Goal: Task Accomplishment & Management: Manage account settings

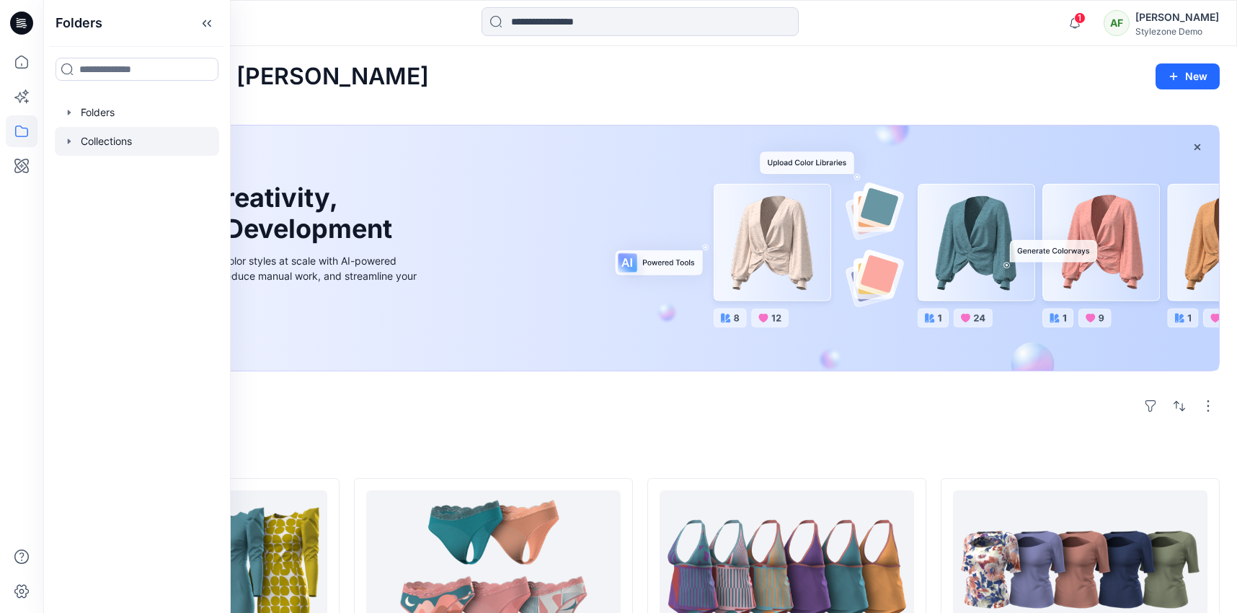
click at [143, 127] on div at bounding box center [137, 141] width 164 height 29
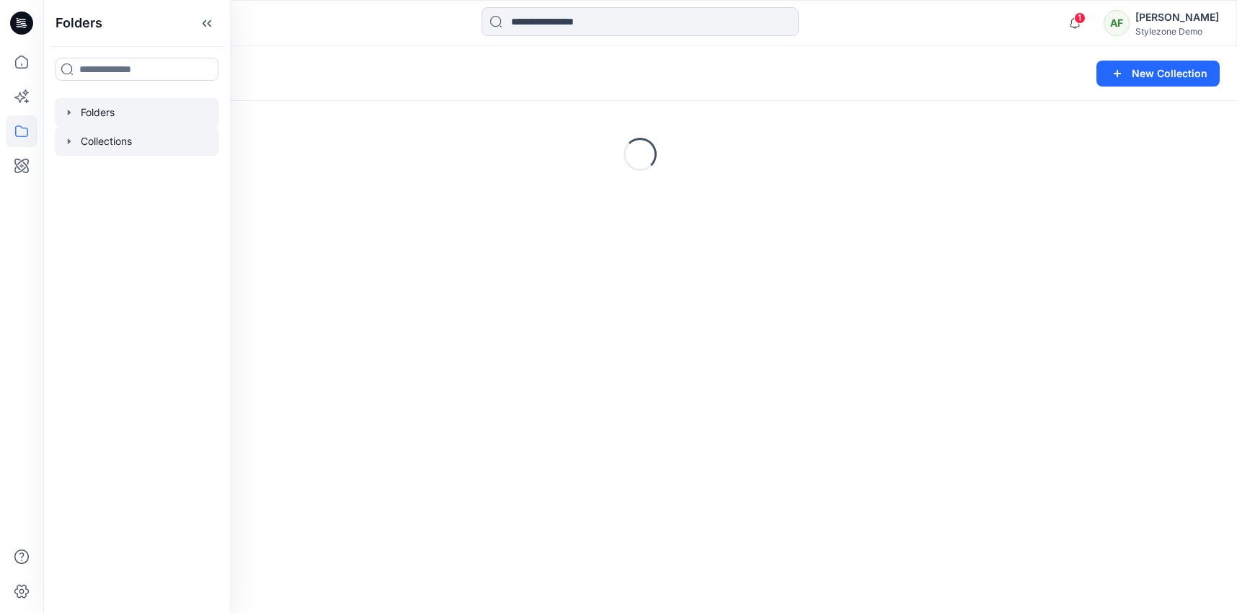
click at [142, 115] on div at bounding box center [137, 112] width 164 height 29
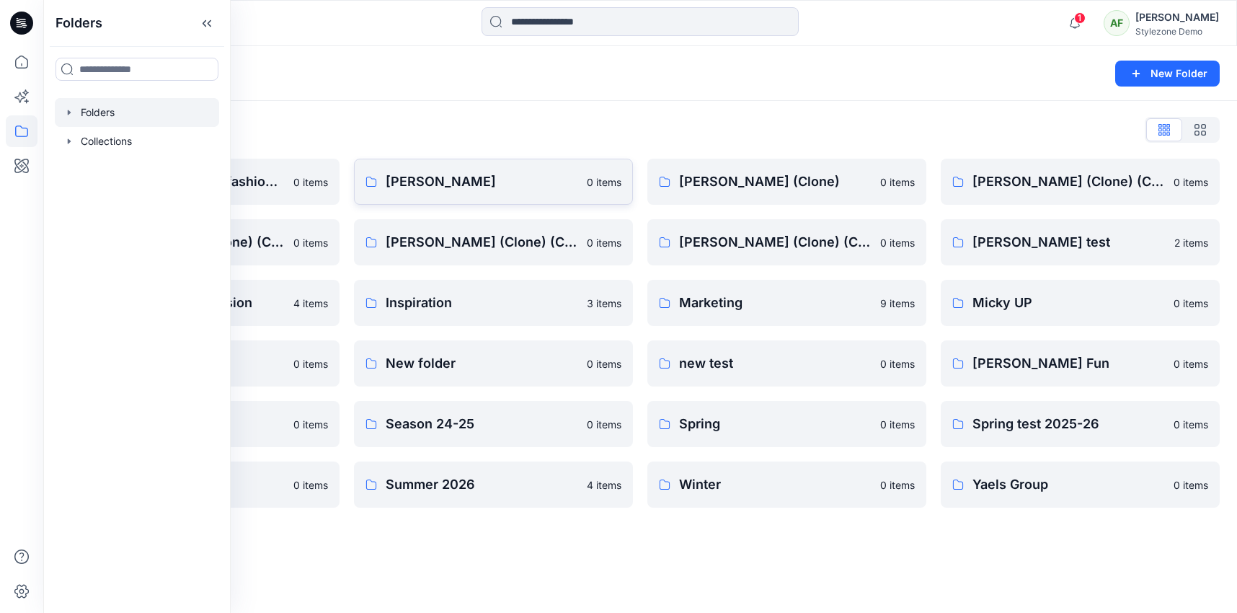
click at [479, 186] on p "[PERSON_NAME]" at bounding box center [482, 182] width 192 height 20
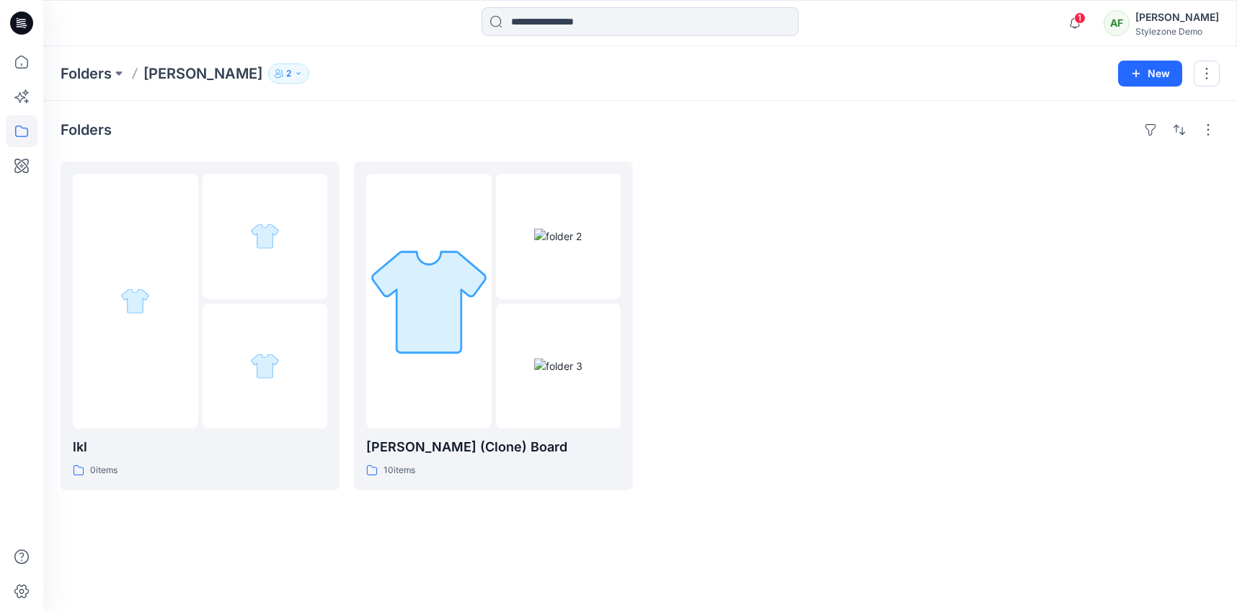
click at [294, 71] on icon "button" at bounding box center [298, 73] width 9 height 9
click at [382, 122] on button "Manage Users" at bounding box center [376, 113] width 23 height 23
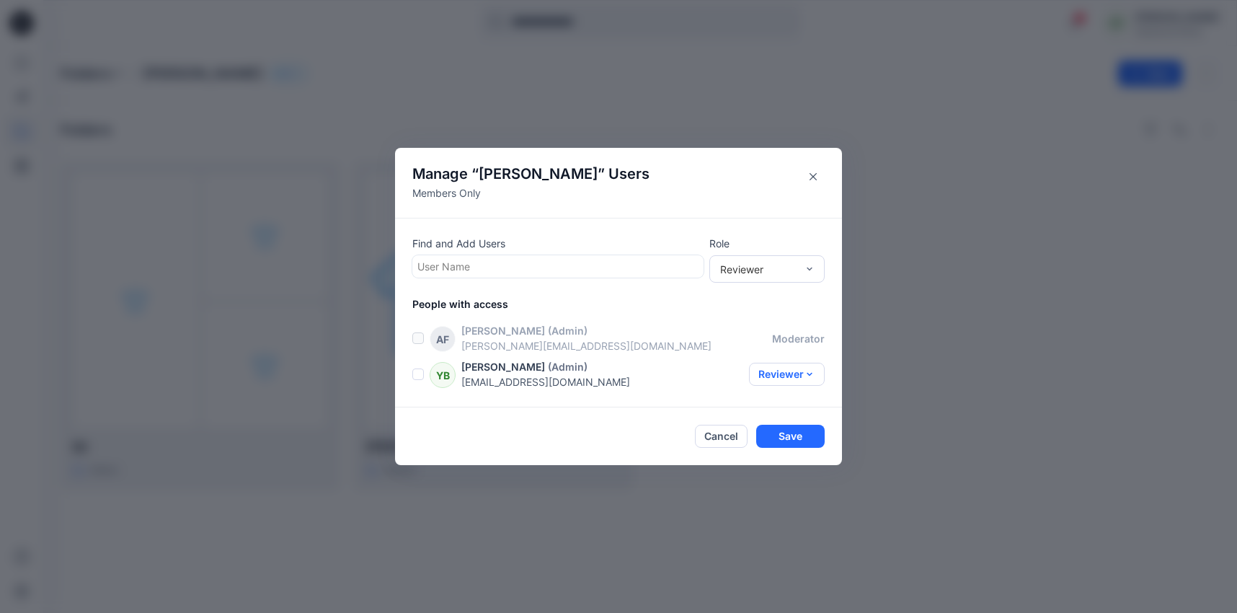
click at [796, 377] on button "Reviewer" at bounding box center [787, 374] width 76 height 23
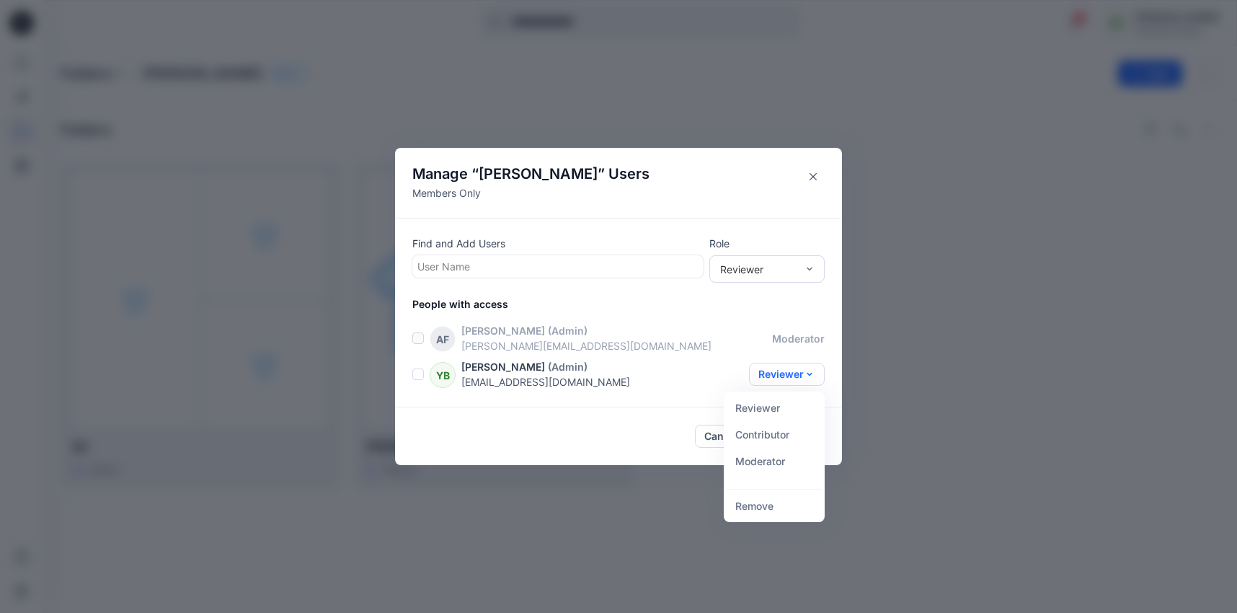
click at [691, 354] on div "AF [PERSON_NAME] (Admin) [PERSON_NAME][EMAIL_ADDRESS][DOMAIN_NAME] moderator YB…" at bounding box center [627, 356] width 430 height 66
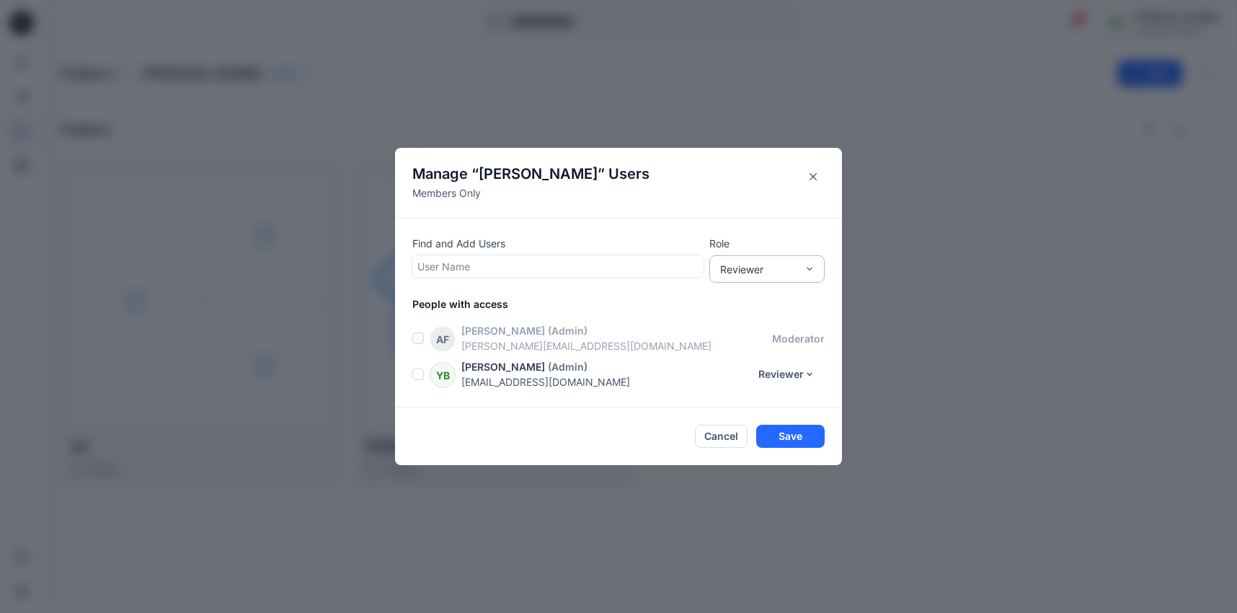
click at [756, 270] on div "Reviewer" at bounding box center [758, 269] width 76 height 15
click at [671, 326] on div "[PERSON_NAME] (Admin)" at bounding box center [616, 330] width 311 height 15
click at [683, 269] on div at bounding box center [557, 266] width 281 height 18
click at [691, 238] on p "Find and Add Users" at bounding box center [557, 243] width 291 height 15
click at [448, 301] on p "People with access" at bounding box center [627, 303] width 430 height 15
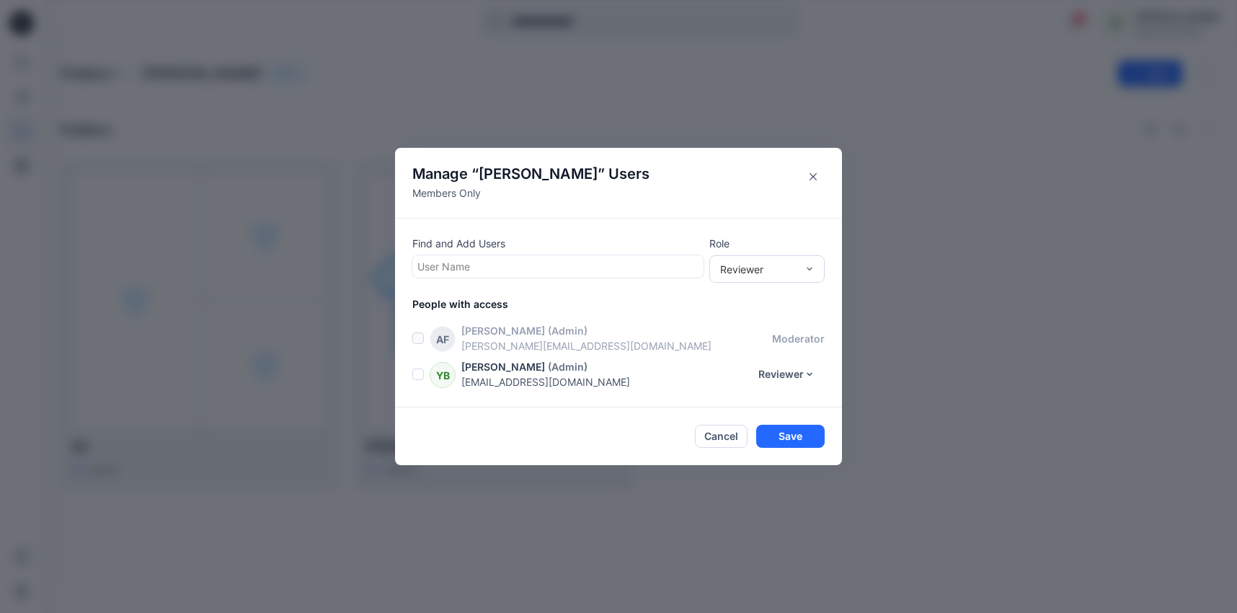
click at [473, 301] on p "People with access" at bounding box center [627, 303] width 430 height 15
click at [489, 344] on p "[PERSON_NAME][EMAIL_ADDRESS][DOMAIN_NAME]" at bounding box center [616, 345] width 311 height 15
click at [419, 376] on span at bounding box center [418, 374] width 12 height 12
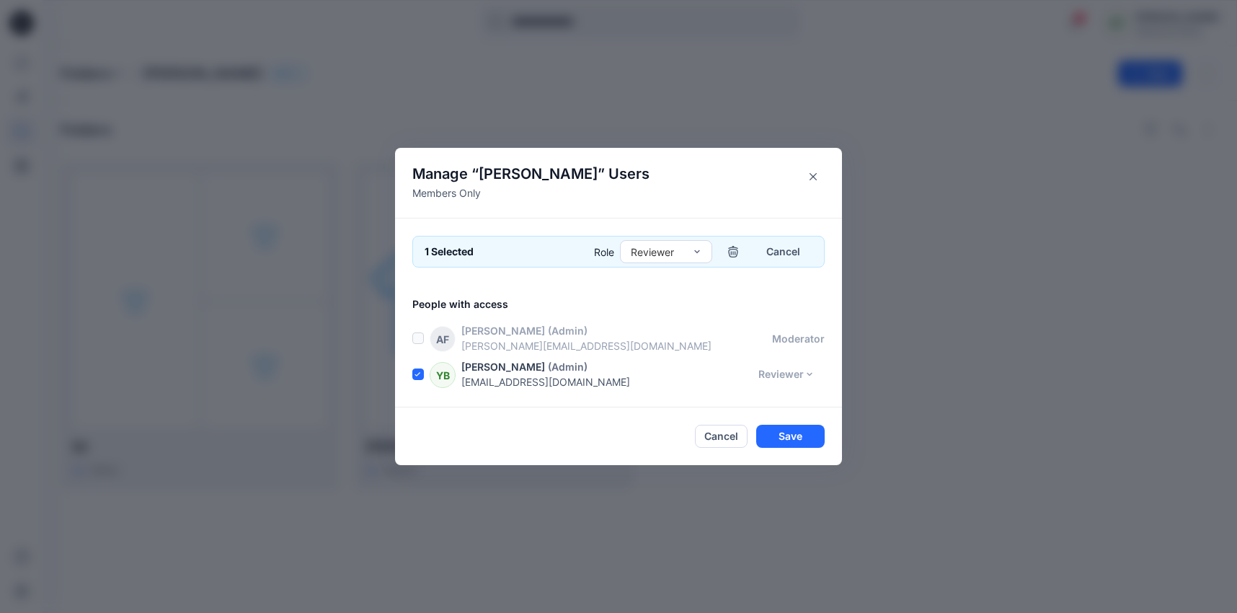
click at [420, 377] on span at bounding box center [418, 374] width 12 height 12
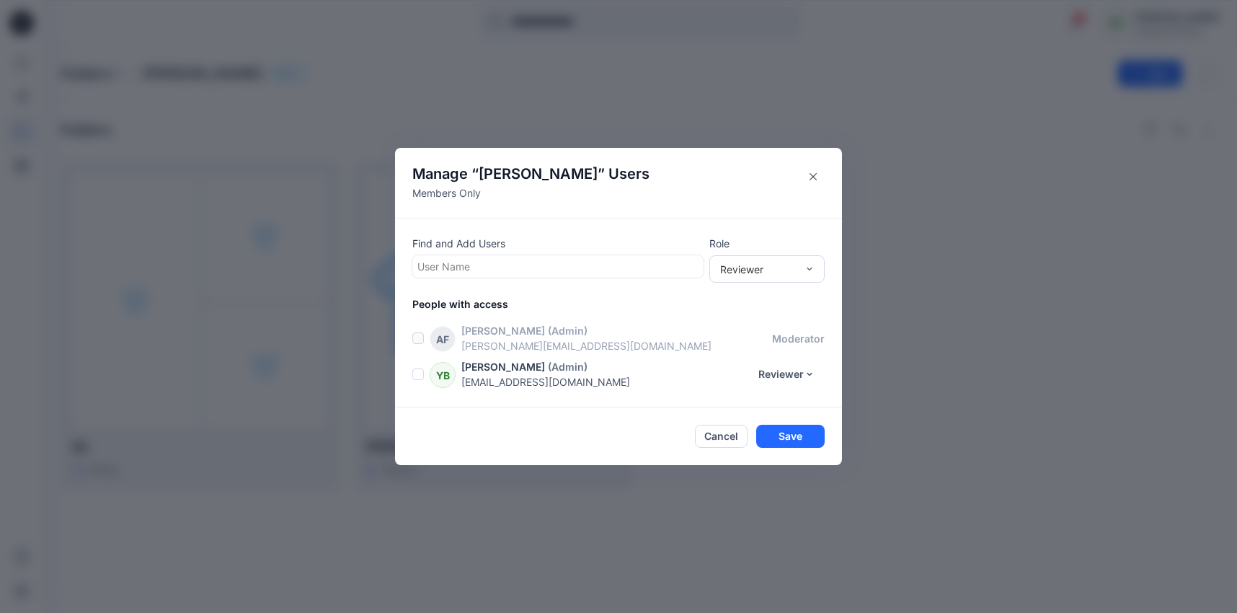
click at [420, 376] on span at bounding box center [418, 374] width 12 height 12
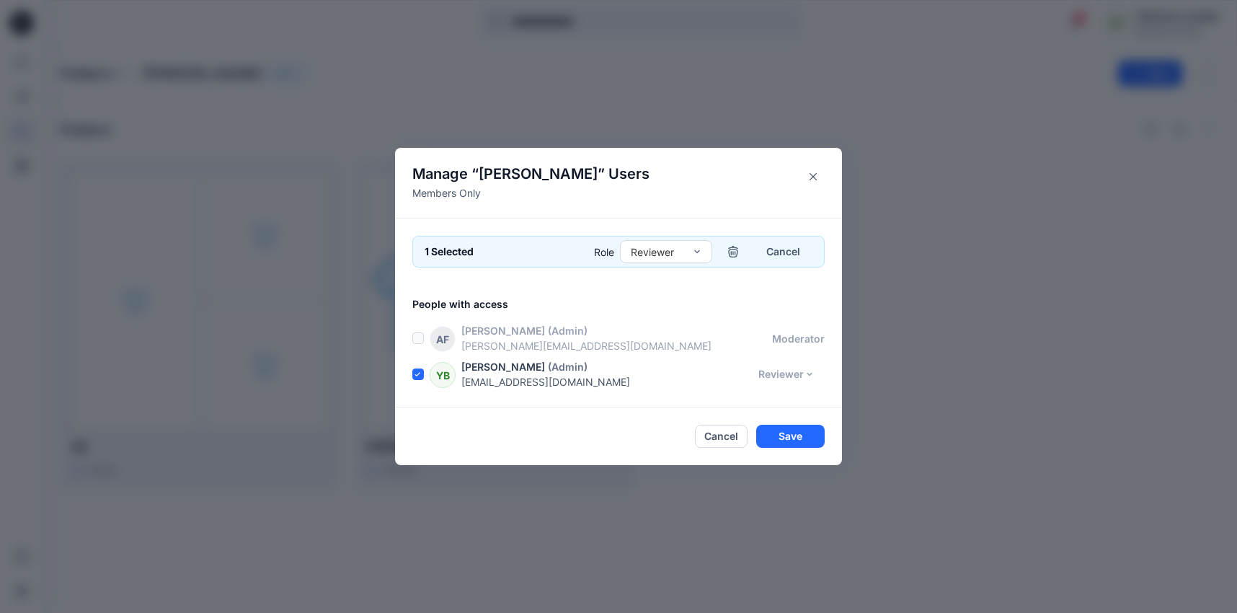
click at [420, 376] on icon at bounding box center [418, 374] width 6 height 5
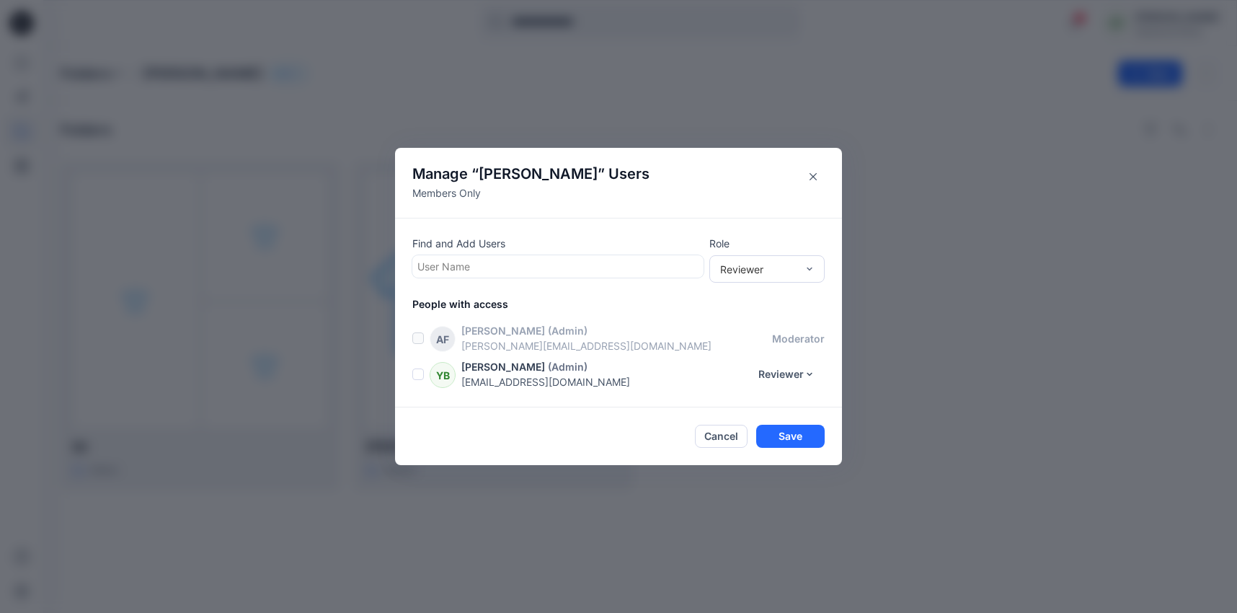
click at [420, 376] on span at bounding box center [418, 374] width 12 height 12
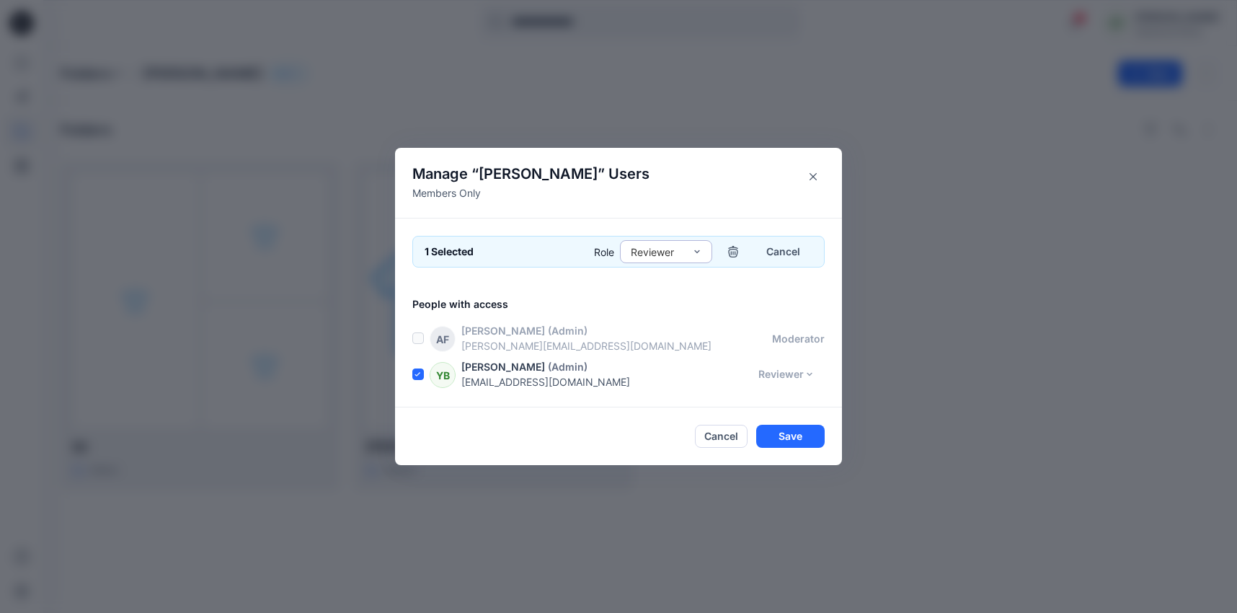
click at [678, 250] on div "Reviewer" at bounding box center [657, 251] width 53 height 15
click at [691, 221] on div "1 Selected Role Reviewer Cancel People with access AF [PERSON_NAME] (Admin) [PE…" at bounding box center [618, 313] width 447 height 190
click at [812, 183] on button "Close" at bounding box center [813, 176] width 23 height 23
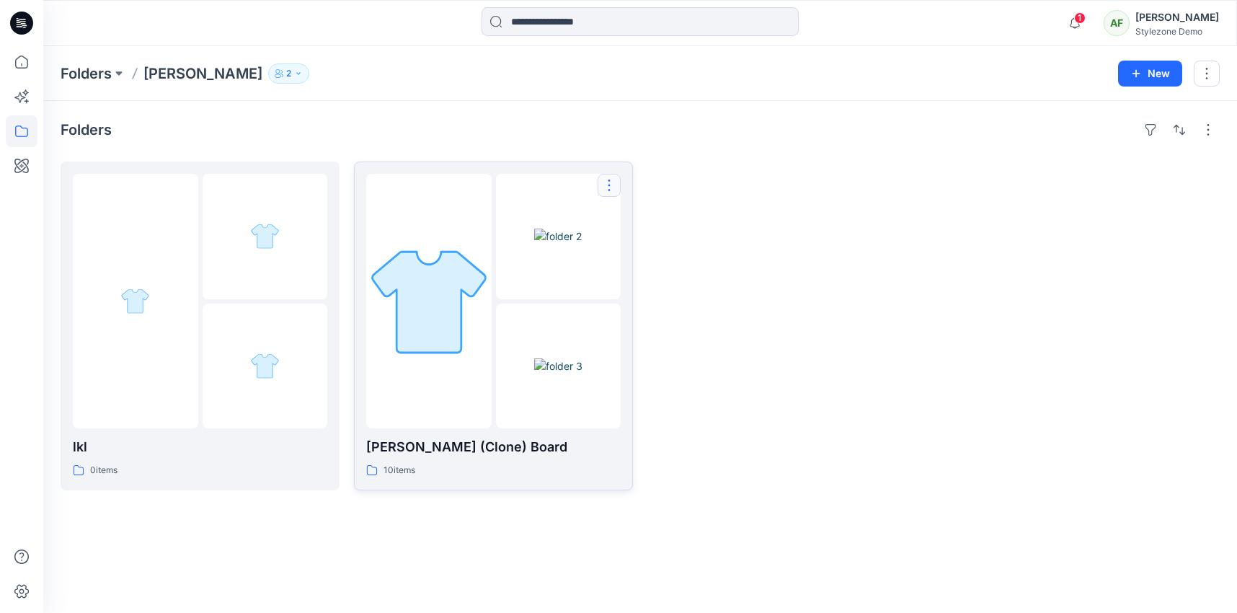
click at [611, 184] on button "button" at bounding box center [609, 185] width 23 height 23
click at [612, 184] on button "button" at bounding box center [609, 185] width 23 height 23
click at [286, 74] on p "2" at bounding box center [288, 74] width 5 height 16
click at [375, 108] on icon "Manage Users" at bounding box center [377, 114] width 12 height 12
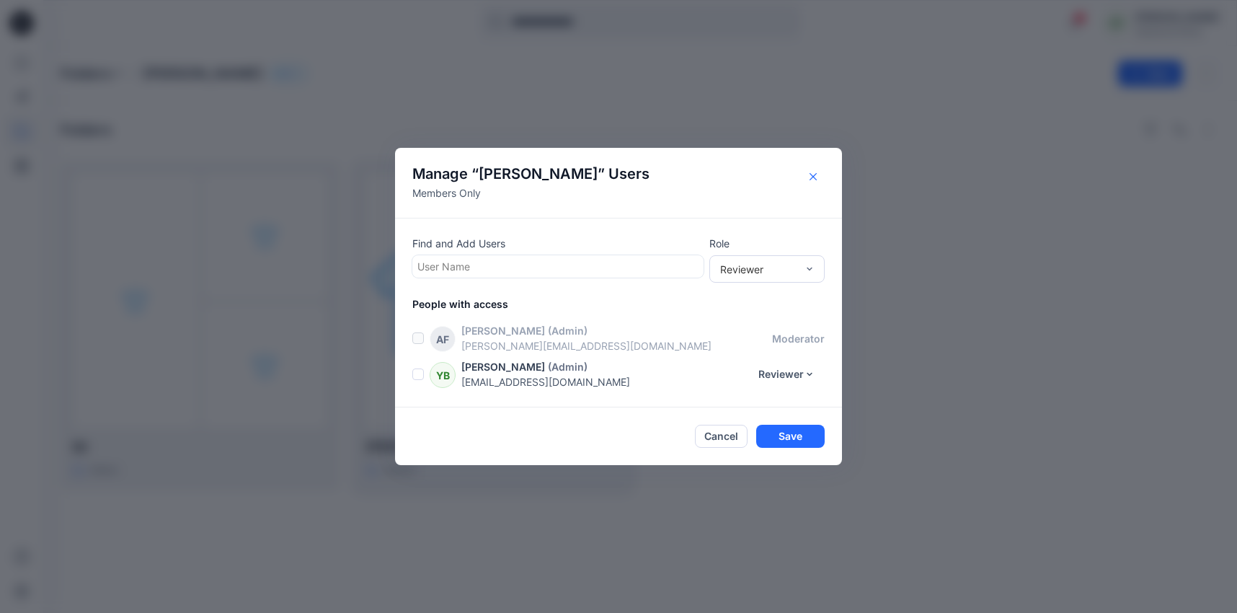
click at [812, 175] on icon "Close" at bounding box center [813, 176] width 7 height 7
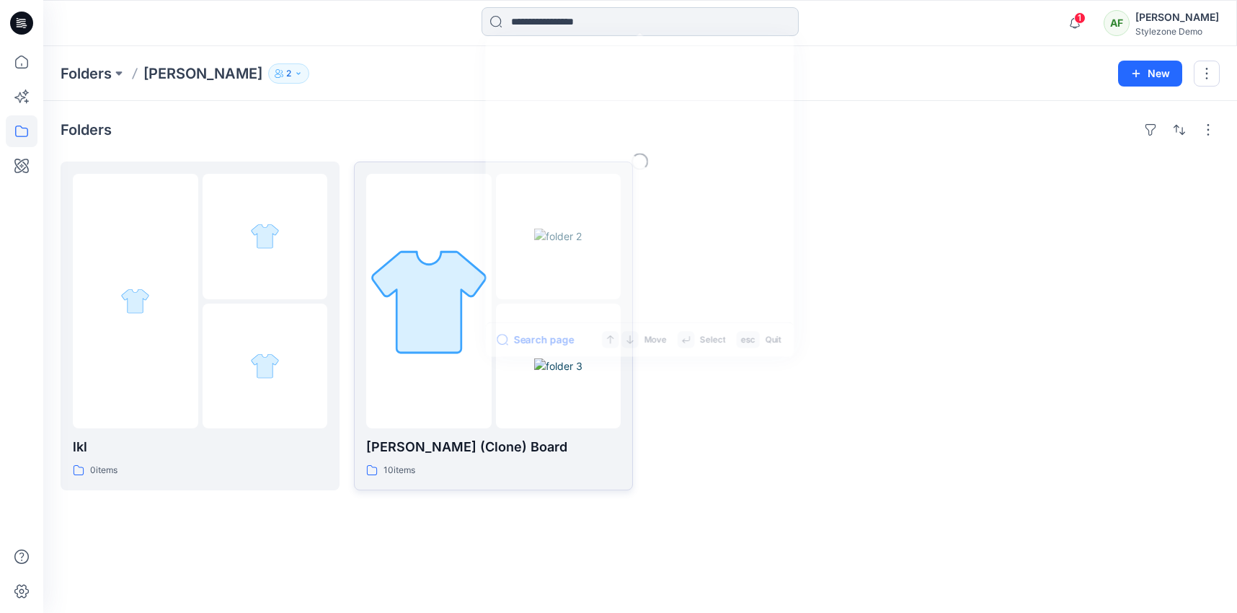
click at [539, 20] on input at bounding box center [640, 21] width 317 height 29
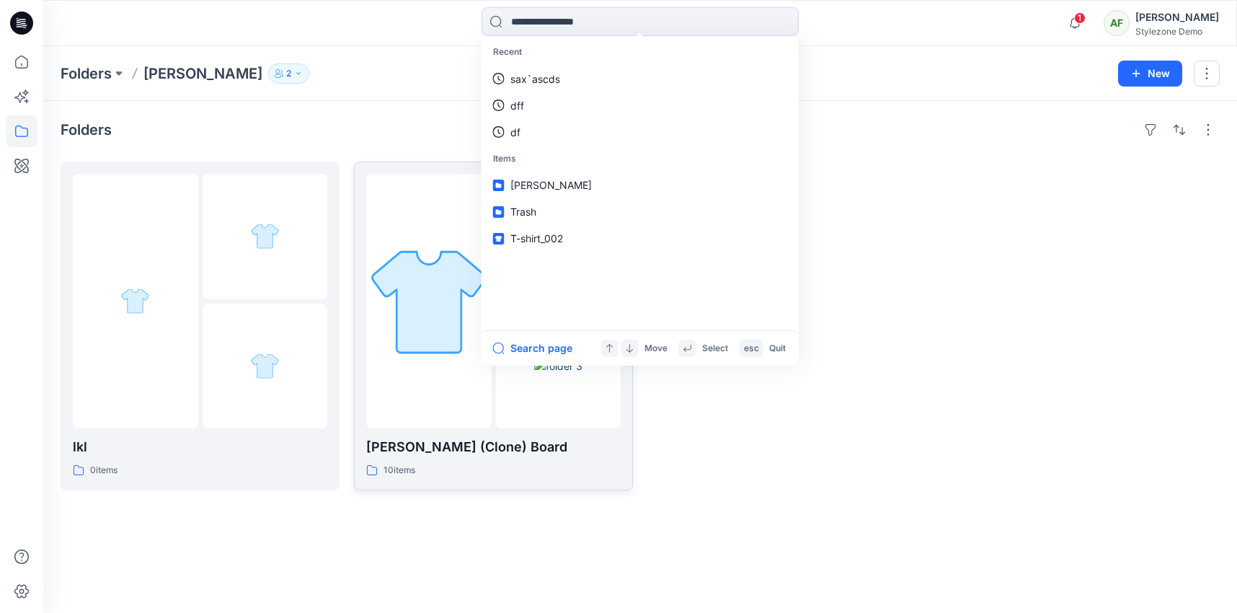
click at [417, 84] on div "Folders [PERSON_NAME] 2 Folder Access Members Only [PERSON_NAME] Reviewer [PERS…" at bounding box center [640, 73] width 1194 height 55
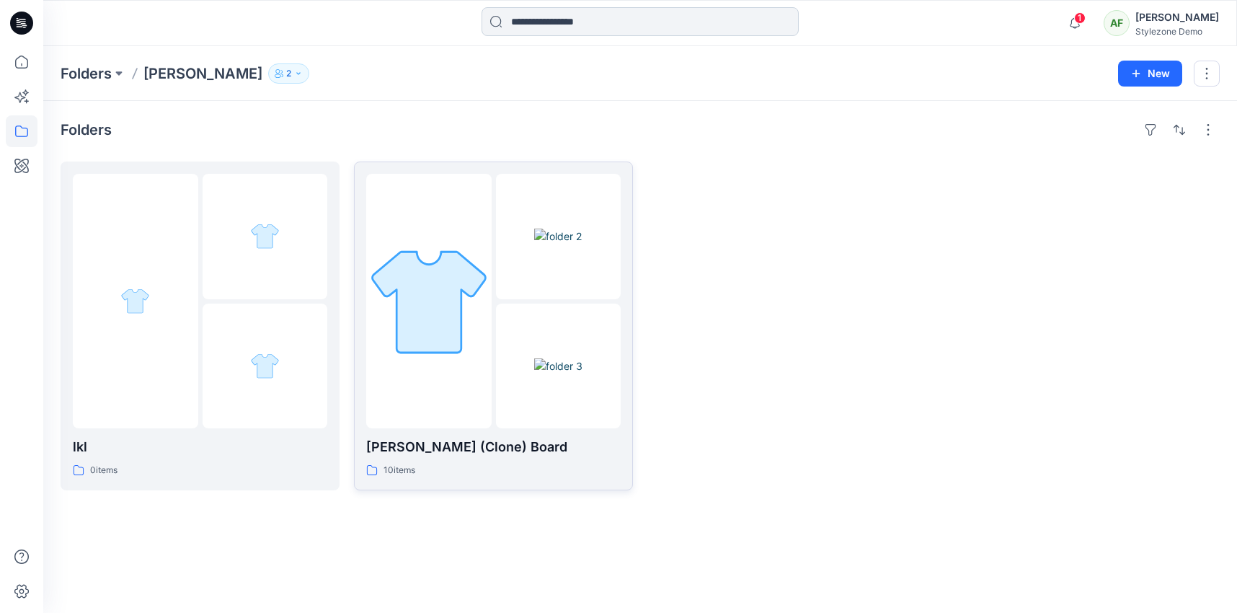
click at [555, 22] on input at bounding box center [640, 21] width 317 height 29
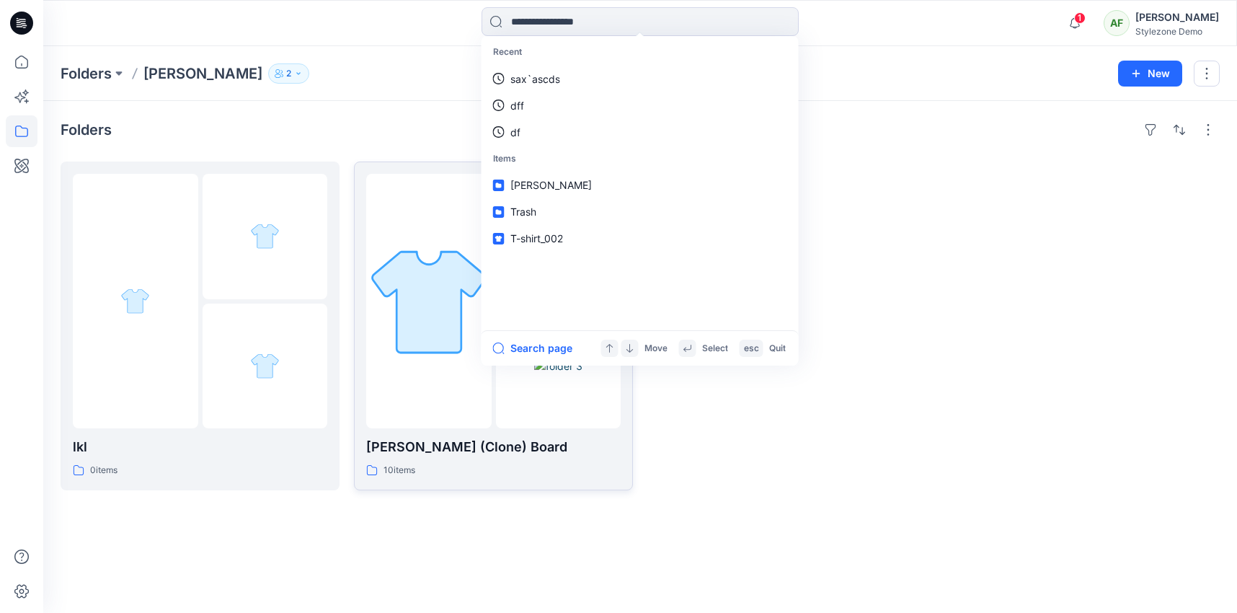
click at [417, 99] on div "Folders [PERSON_NAME] 2 Folder Access Members Only [PERSON_NAME] Reviewer [PERS…" at bounding box center [640, 73] width 1194 height 55
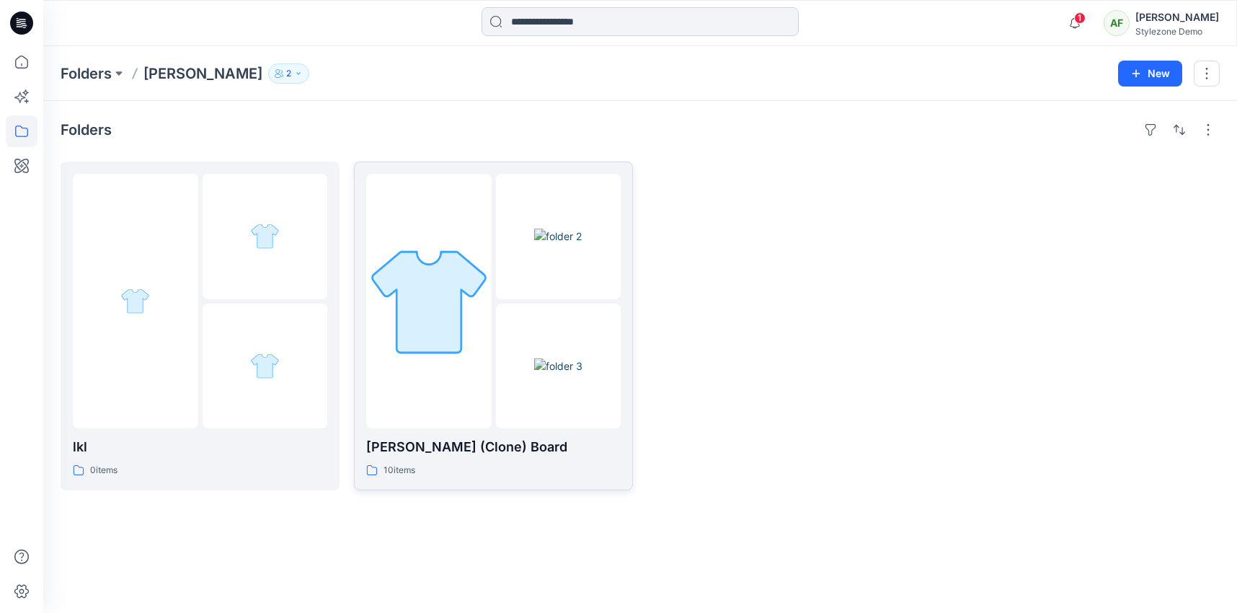
click at [575, 20] on input at bounding box center [640, 21] width 317 height 29
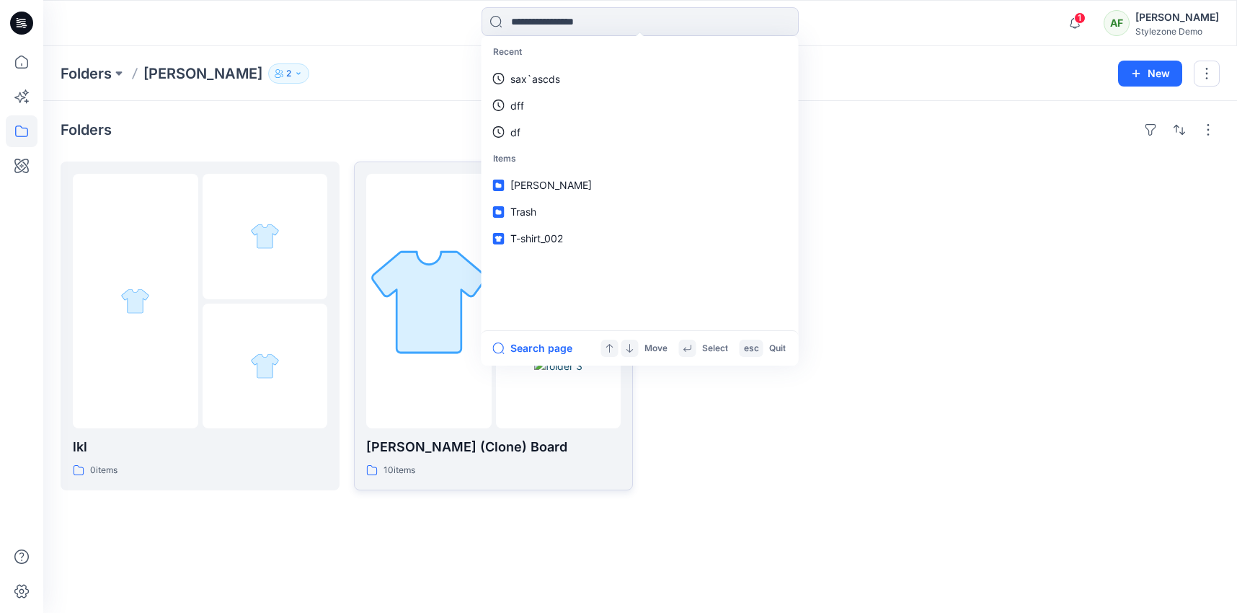
click at [398, 75] on div "Folders [PERSON_NAME] 2 Folder Access Members Only [PERSON_NAME] Reviewer [PERS…" at bounding box center [584, 73] width 1047 height 20
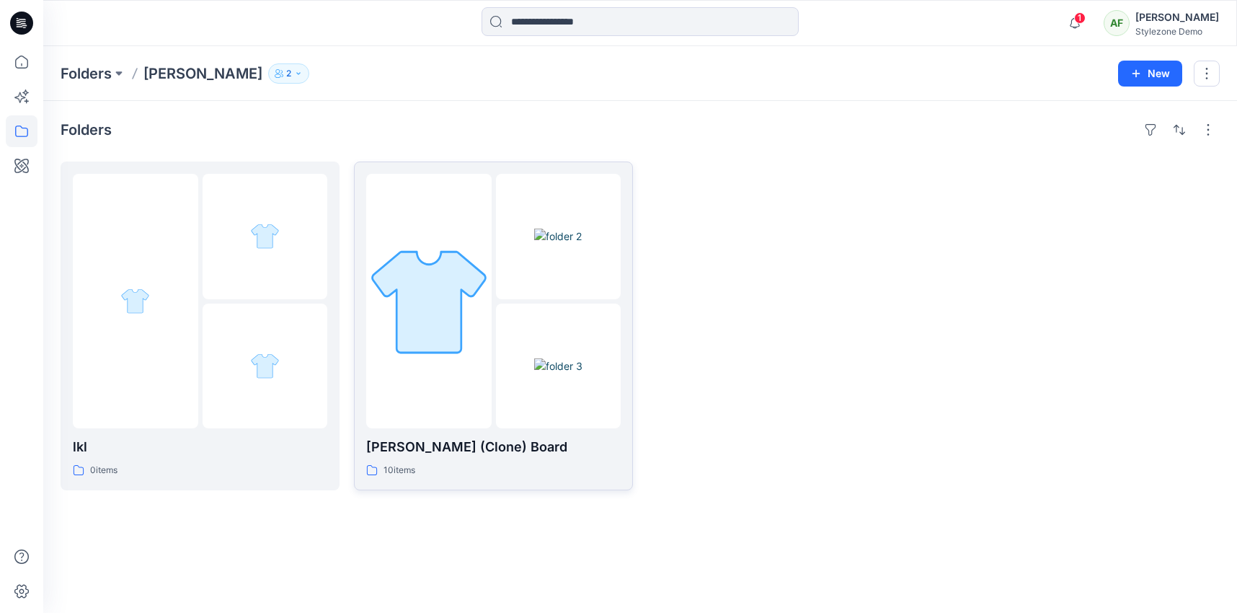
click at [197, 84] on div "Folders [PERSON_NAME] 2 Folder Access Members Only [PERSON_NAME] Reviewer [PERS…" at bounding box center [640, 73] width 1194 height 55
click at [286, 69] on p "2" at bounding box center [288, 74] width 5 height 16
click at [380, 109] on icon "Manage Users" at bounding box center [377, 114] width 12 height 12
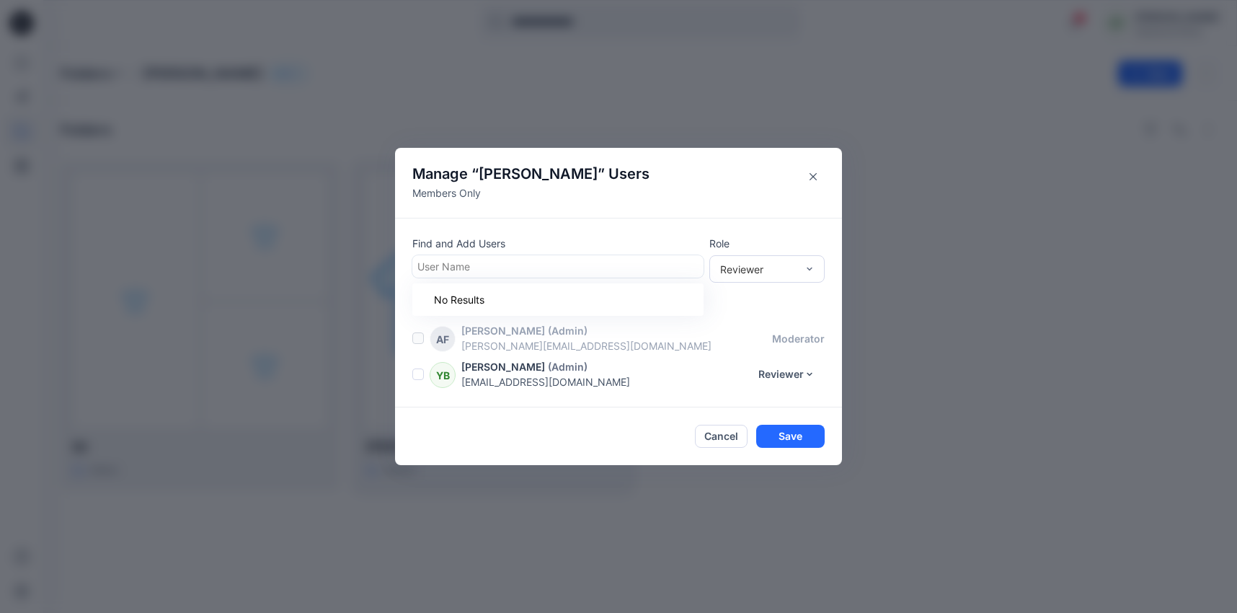
click at [477, 262] on div at bounding box center [557, 266] width 281 height 18
click at [818, 180] on button "Close" at bounding box center [813, 176] width 23 height 23
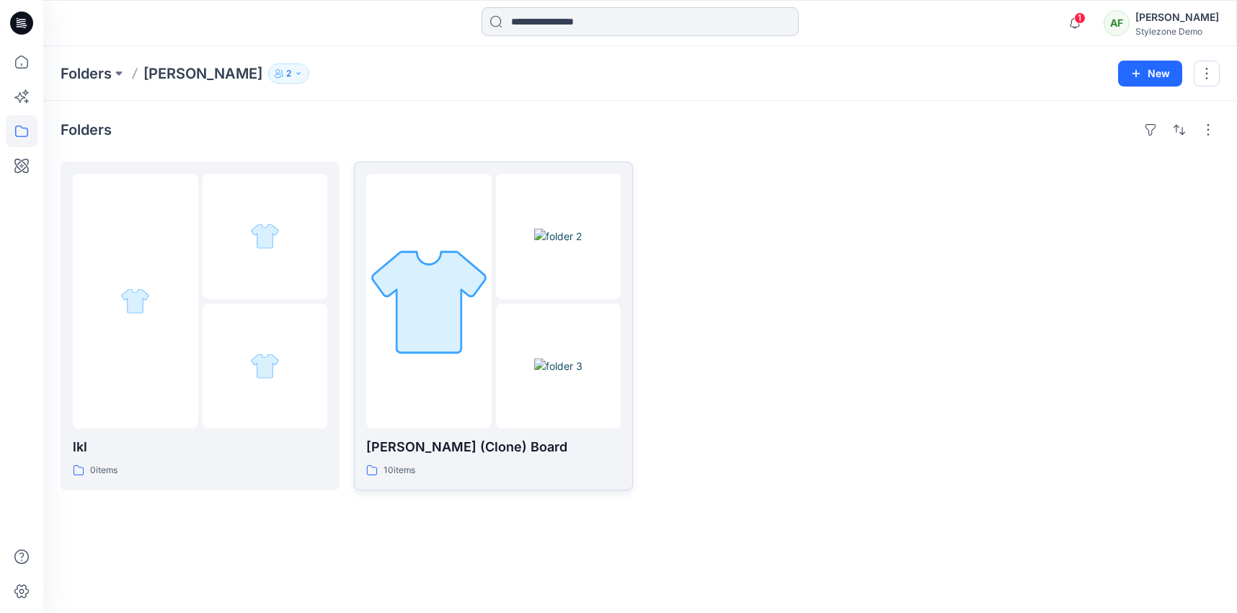
click at [552, 21] on input at bounding box center [640, 21] width 317 height 29
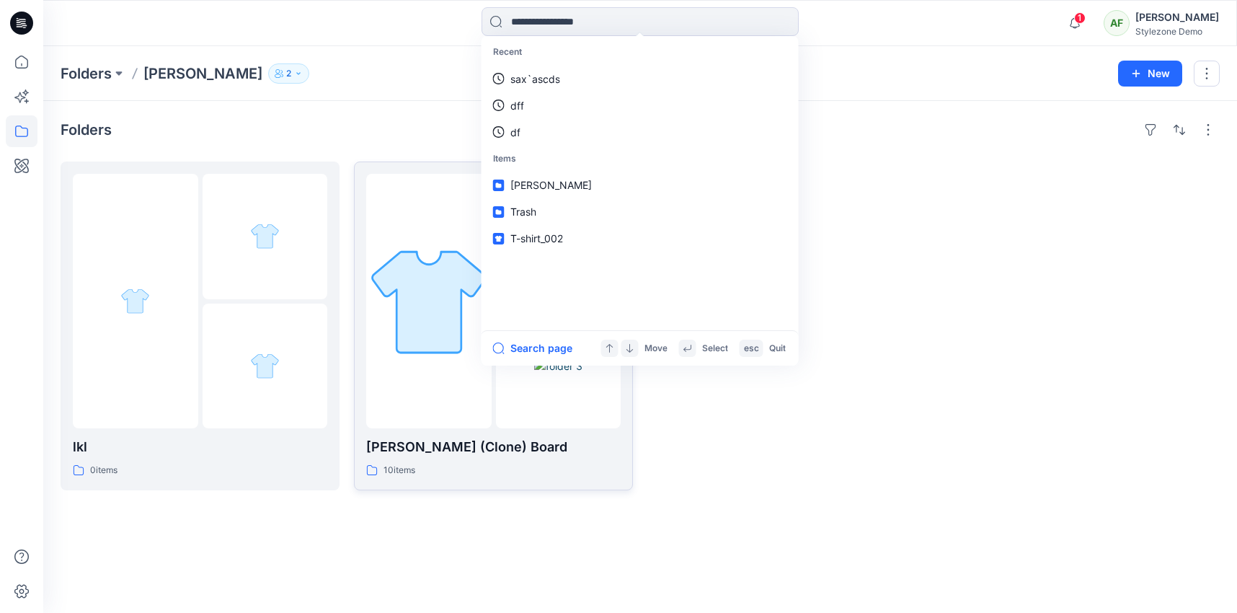
click at [392, 68] on div "Folders [PERSON_NAME] 2 Folder Access Members Only [PERSON_NAME] Reviewer [PERS…" at bounding box center [584, 73] width 1047 height 20
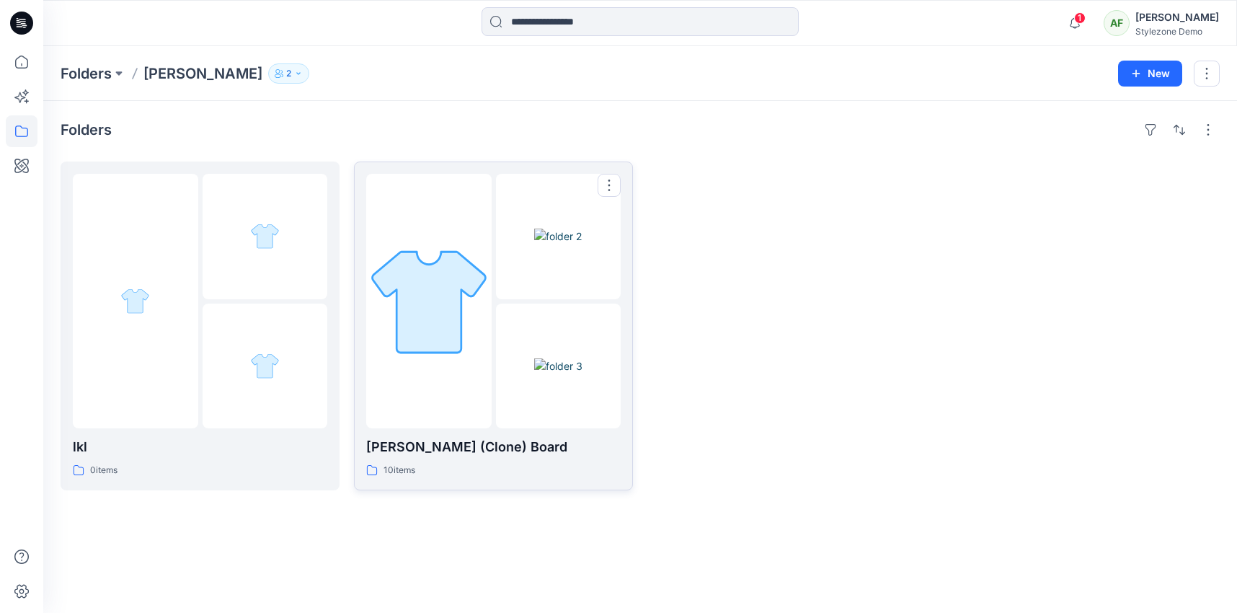
click at [564, 236] on img at bounding box center [558, 236] width 48 height 15
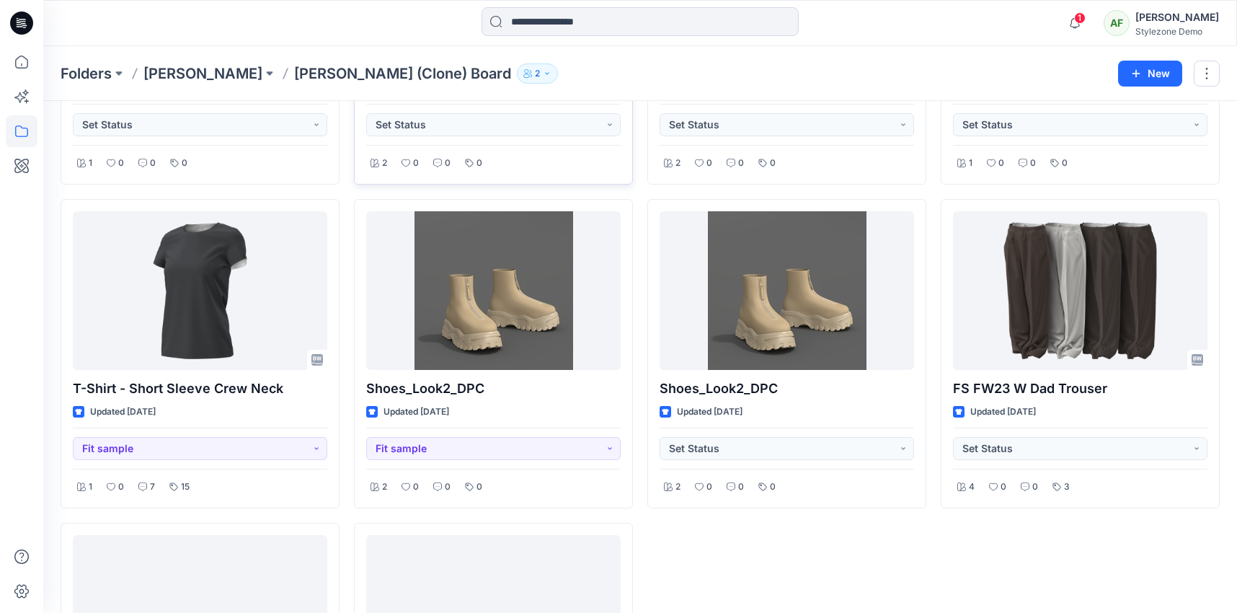
scroll to position [745, 0]
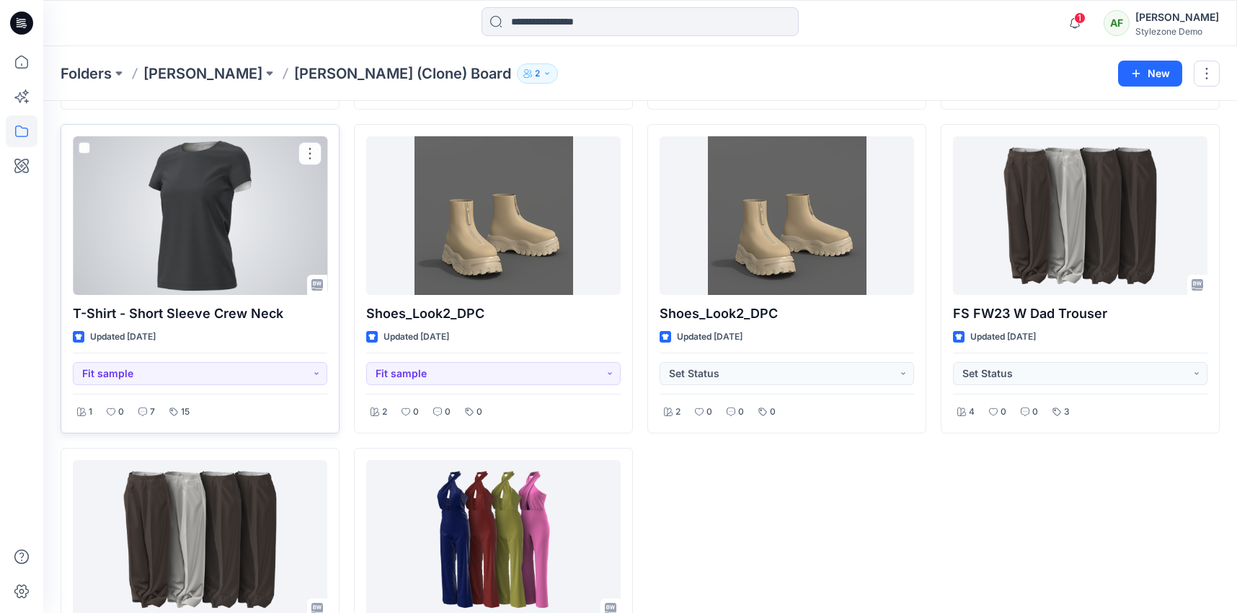
click at [274, 285] on div at bounding box center [200, 215] width 254 height 159
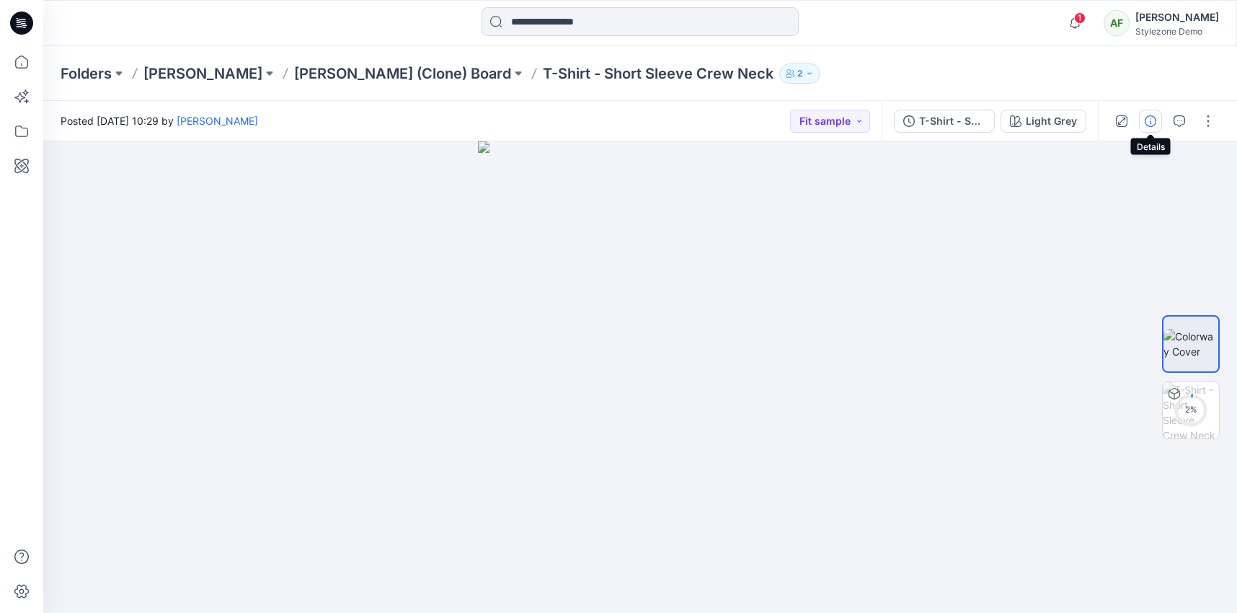
click at [1150, 126] on icon "button" at bounding box center [1151, 121] width 12 height 12
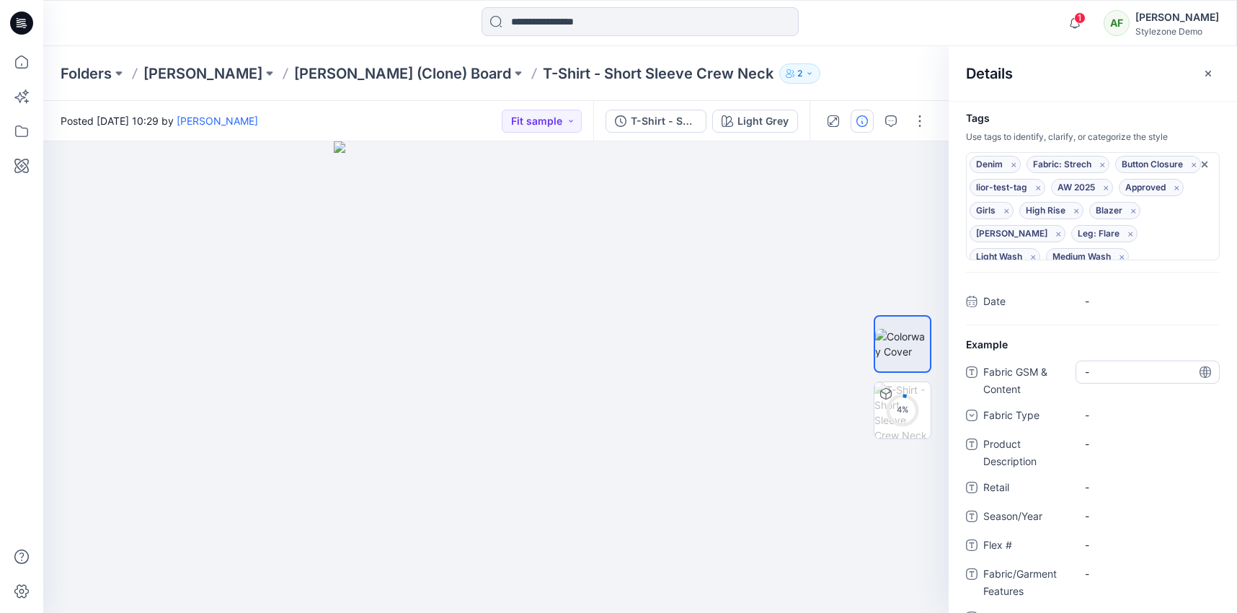
click at [1101, 376] on Content "-" at bounding box center [1147, 371] width 125 height 15
click at [1107, 417] on div "-" at bounding box center [1096, 414] width 22 height 15
click at [1106, 384] on div "-" at bounding box center [1148, 378] width 144 height 37
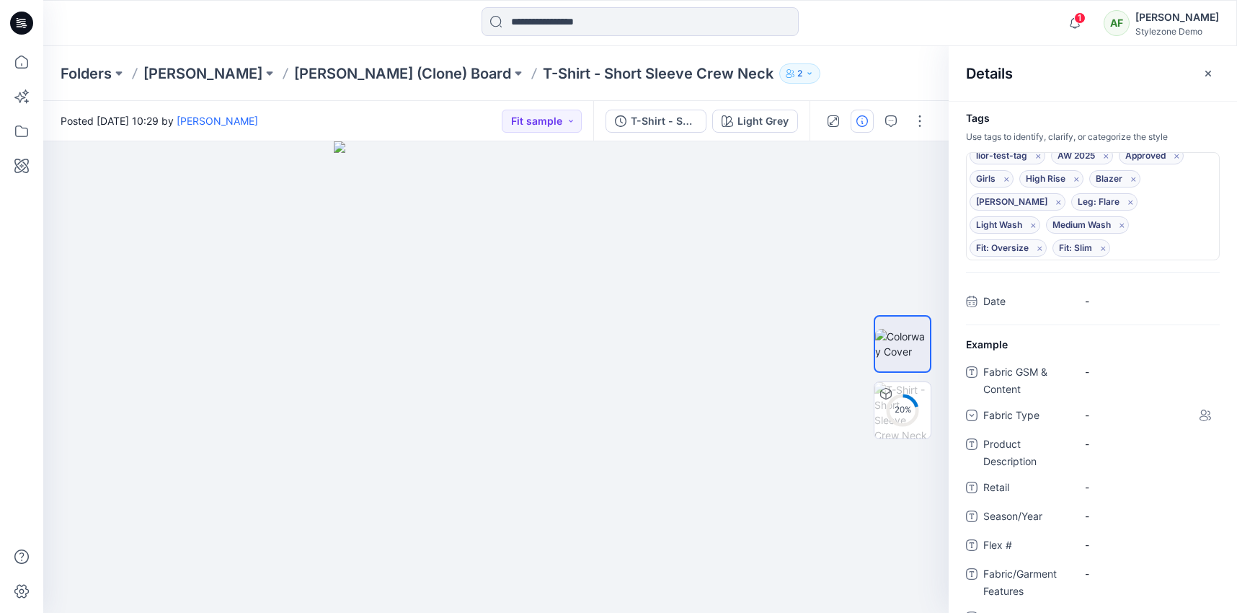
click at [1138, 249] on div "Denim Remove tag Fabric: Strech Remove tag Button Closure Remove tag lior-test-…" at bounding box center [1086, 190] width 232 height 133
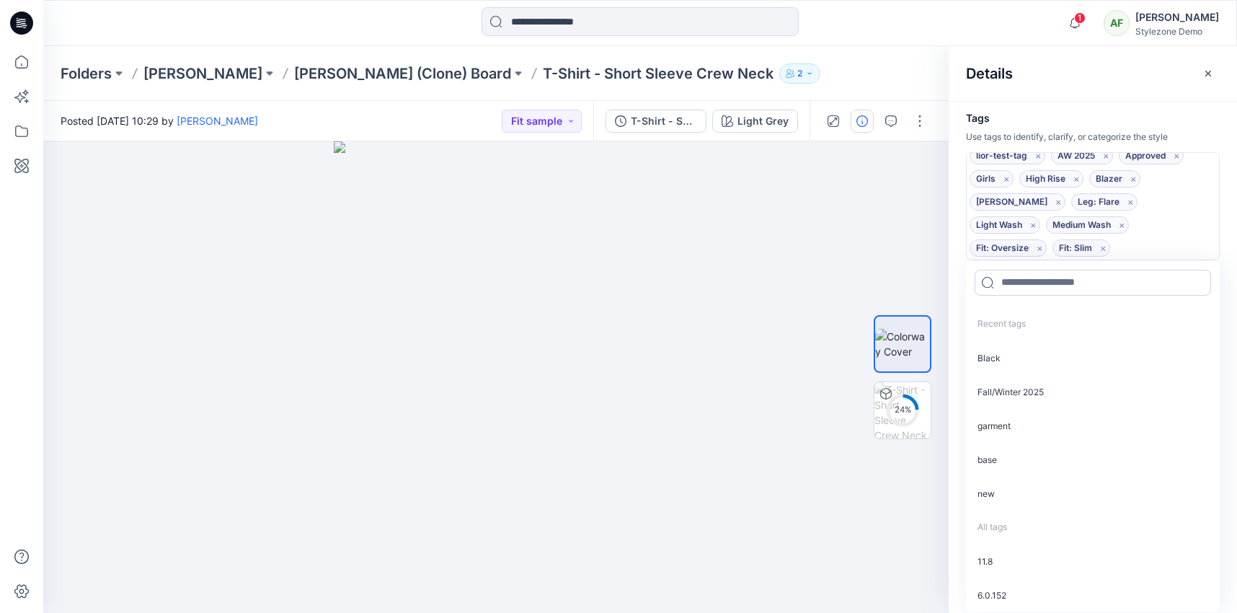
click at [1109, 285] on input at bounding box center [1093, 283] width 236 height 26
click at [1181, 309] on div "Recent tags Black Fall/Winter 2025 garment base new All tags 11.8 6.0.152 A-lin…" at bounding box center [1093, 459] width 254 height 305
click at [1098, 281] on input at bounding box center [1093, 283] width 236 height 26
click at [25, 136] on icon at bounding box center [21, 131] width 13 height 12
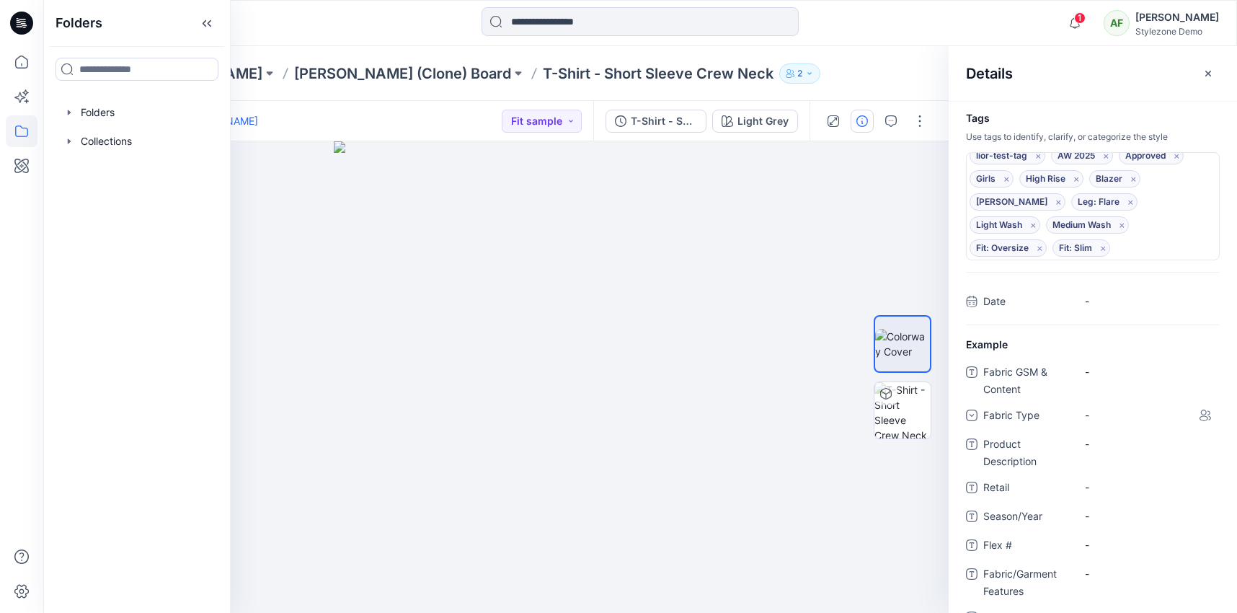
click at [805, 76] on icon "button" at bounding box center [809, 73] width 9 height 9
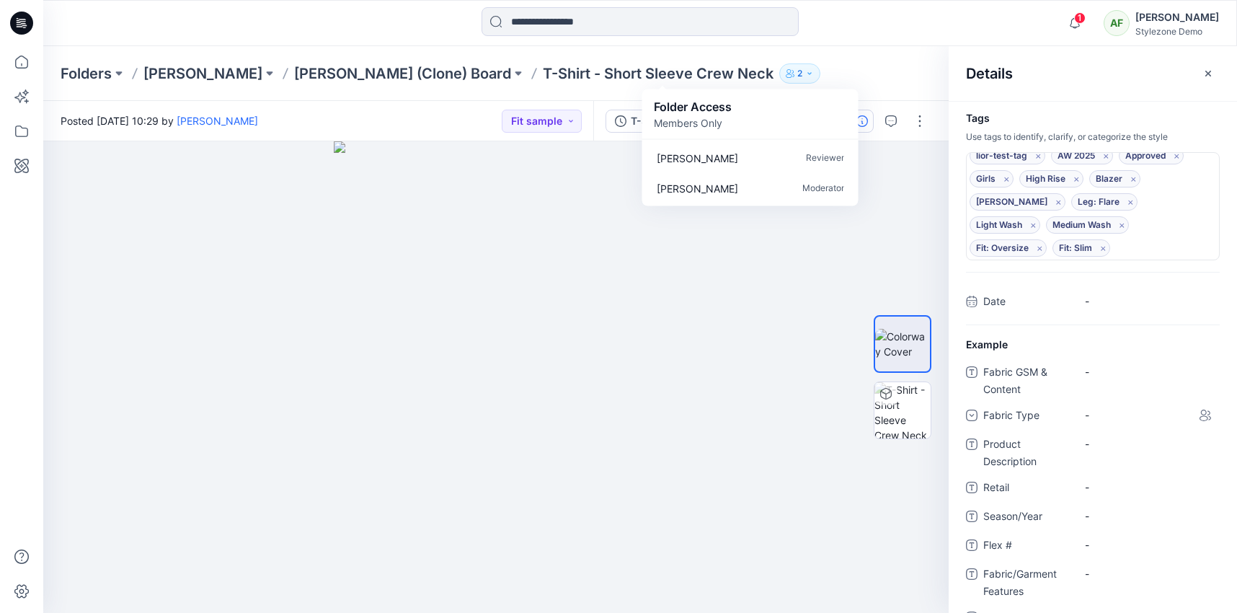
click at [543, 67] on p "T-Shirt - Short Sleeve Crew Neck" at bounding box center [658, 73] width 231 height 20
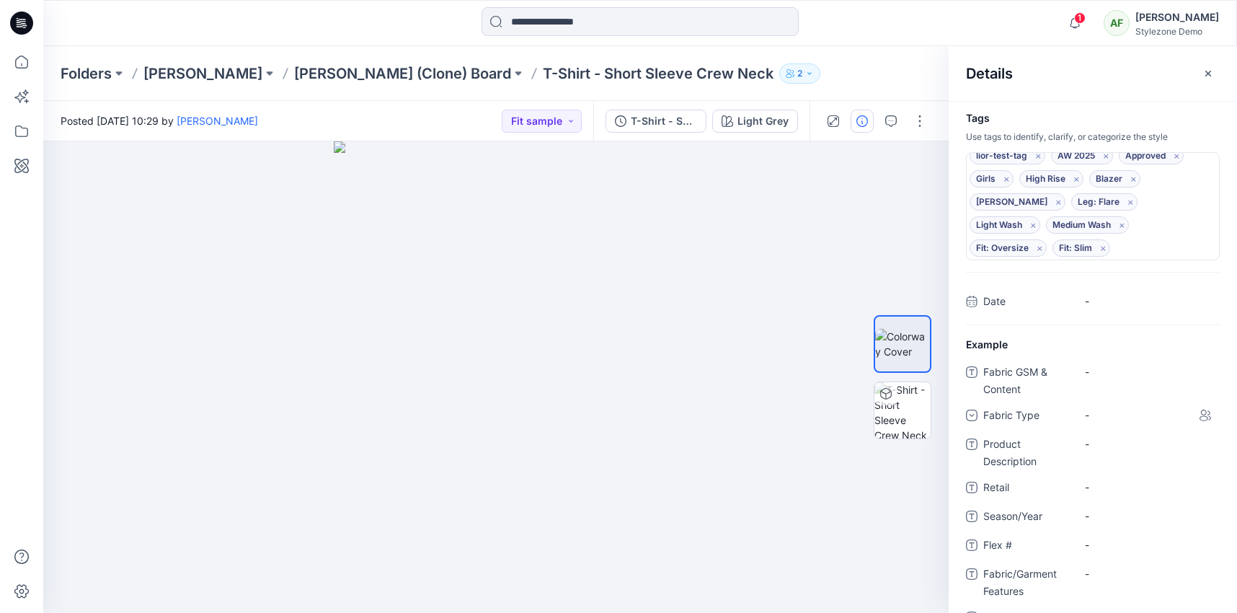
click at [675, 60] on div "Folders [PERSON_NAME] [PERSON_NAME] test (Clone) Board T-Shirt - Short Sleeve C…" at bounding box center [640, 73] width 1194 height 55
click at [797, 66] on p "2" at bounding box center [799, 74] width 5 height 16
click at [296, 86] on div "Folders [PERSON_NAME] [PERSON_NAME] test (Clone) Board T-Shirt - Short Sleeve C…" at bounding box center [640, 73] width 1194 height 55
click at [296, 72] on p "[PERSON_NAME] (Clone) Board" at bounding box center [402, 73] width 217 height 20
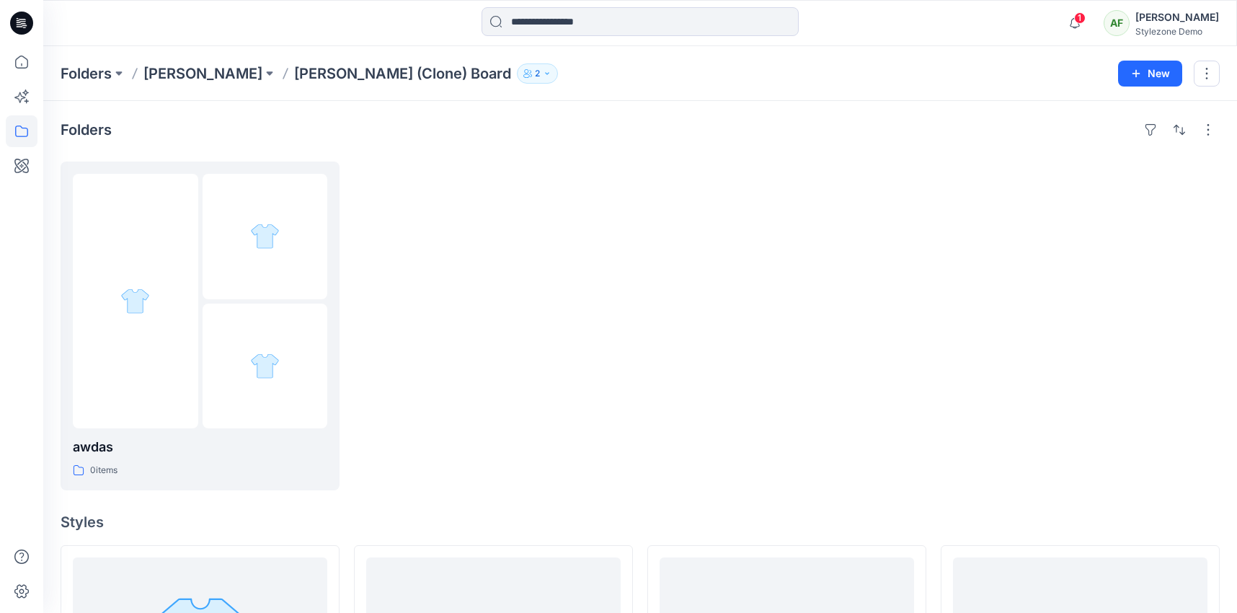
click at [517, 80] on button "2" at bounding box center [537, 73] width 41 height 20
click at [531, 126] on div "Folder Access Members Only" at bounding box center [487, 114] width 193 height 32
click at [319, 120] on div "Folders" at bounding box center [640, 129] width 1159 height 23
click at [166, 72] on p "[PERSON_NAME]" at bounding box center [202, 73] width 119 height 20
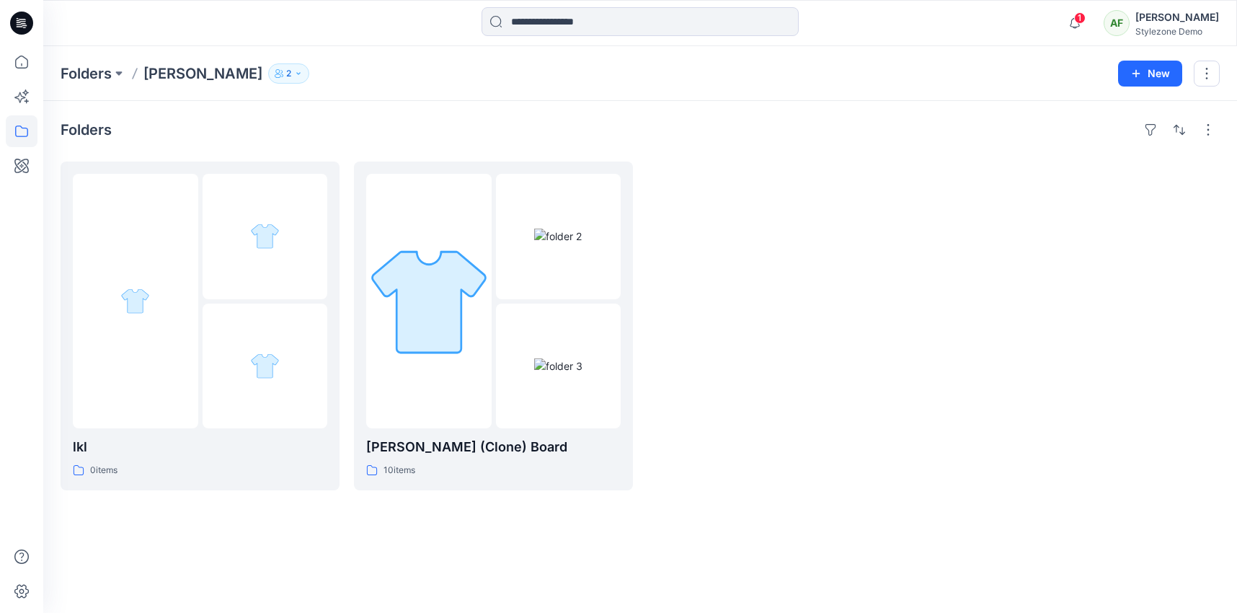
click at [268, 70] on button "2" at bounding box center [288, 73] width 41 height 20
click at [382, 108] on icon "Manage Users" at bounding box center [377, 114] width 12 height 12
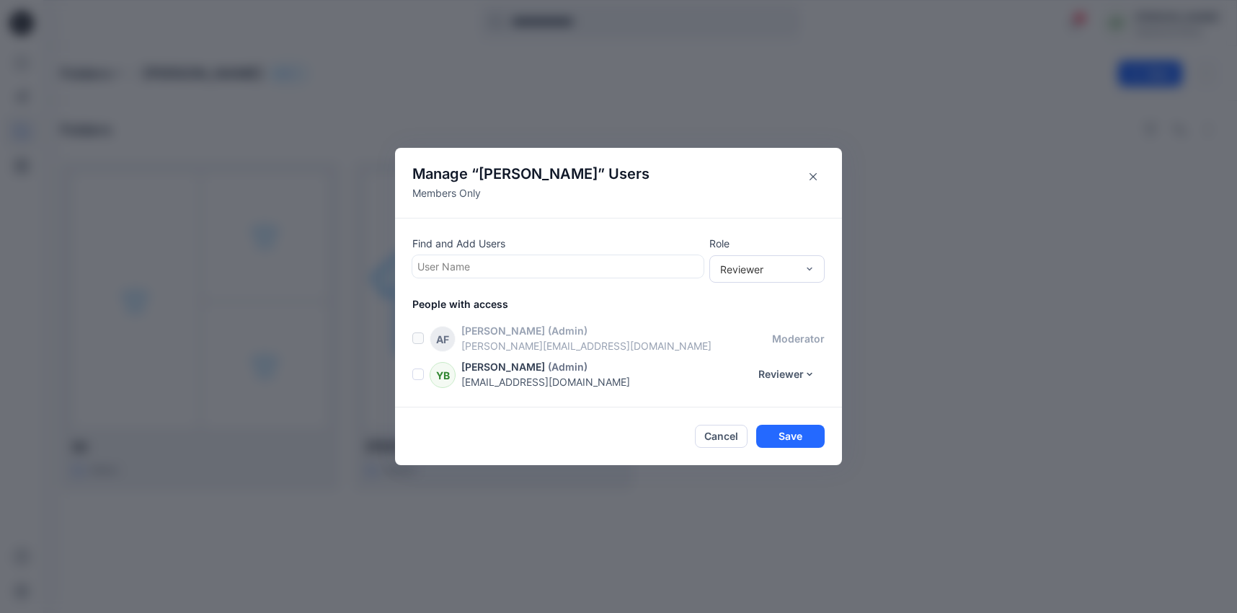
click at [536, 265] on div at bounding box center [557, 266] width 281 height 18
type input "*"
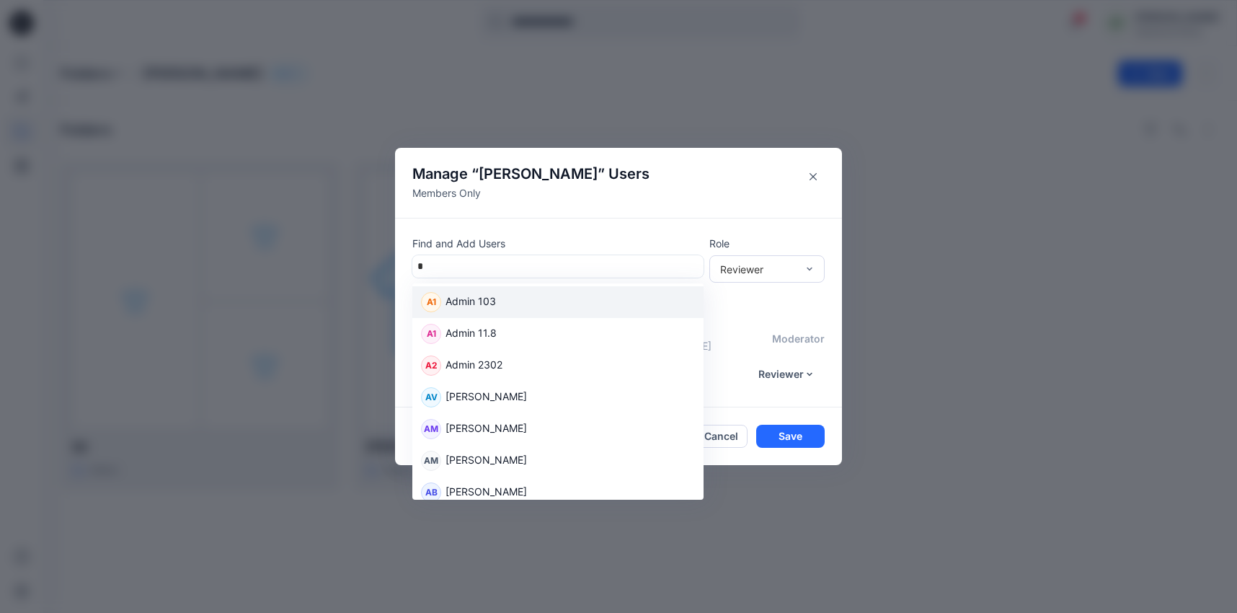
click at [496, 299] on div "A1 Admin 103" at bounding box center [558, 302] width 274 height 20
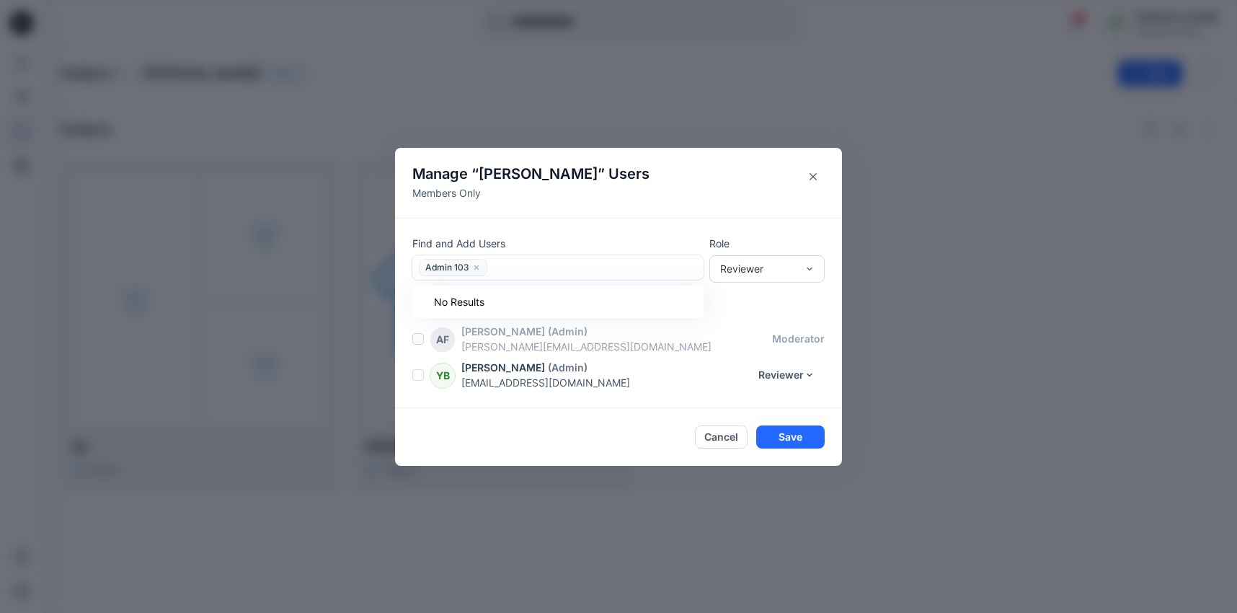
click at [528, 270] on div at bounding box center [595, 267] width 207 height 18
click at [527, 267] on div at bounding box center [595, 267] width 207 height 18
type input "*"
click at [539, 265] on div at bounding box center [595, 267] width 207 height 18
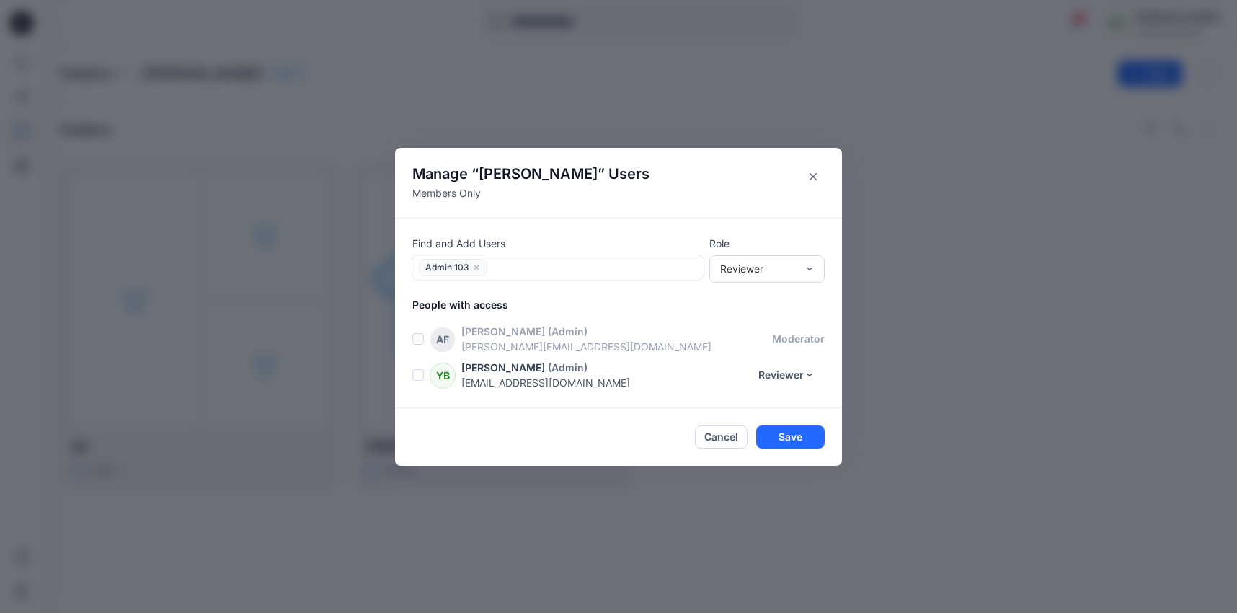
click at [539, 265] on div at bounding box center [595, 267] width 207 height 18
click at [808, 166] on button "Close" at bounding box center [813, 176] width 23 height 23
